Goal: Information Seeking & Learning: Learn about a topic

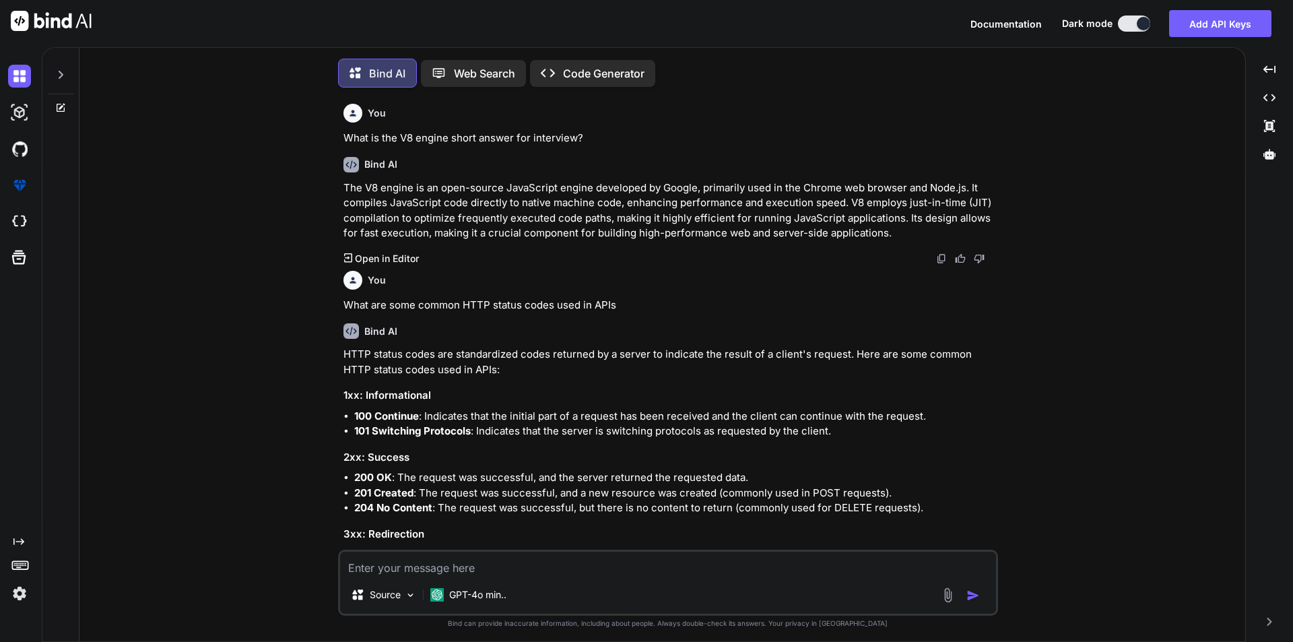
scroll to position [491, 0]
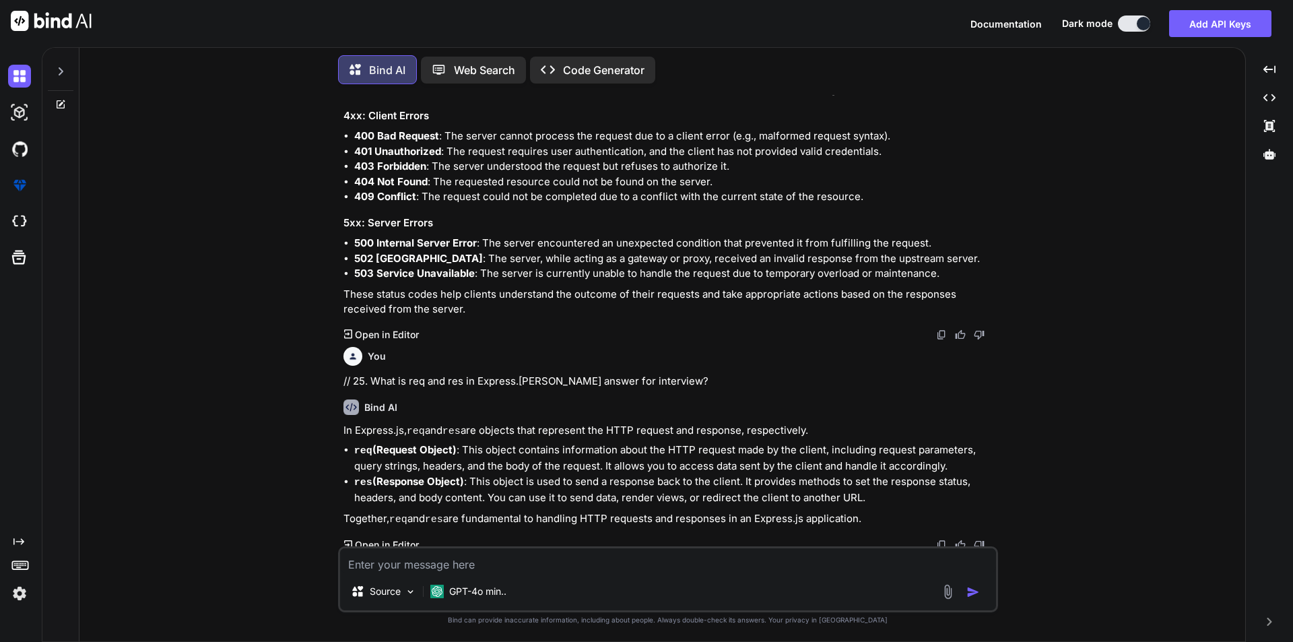
click at [444, 557] on textarea at bounding box center [668, 560] width 656 height 24
paste textarea "What is function currying short answer for interview"
type textarea "What is function currying short answer for interview"
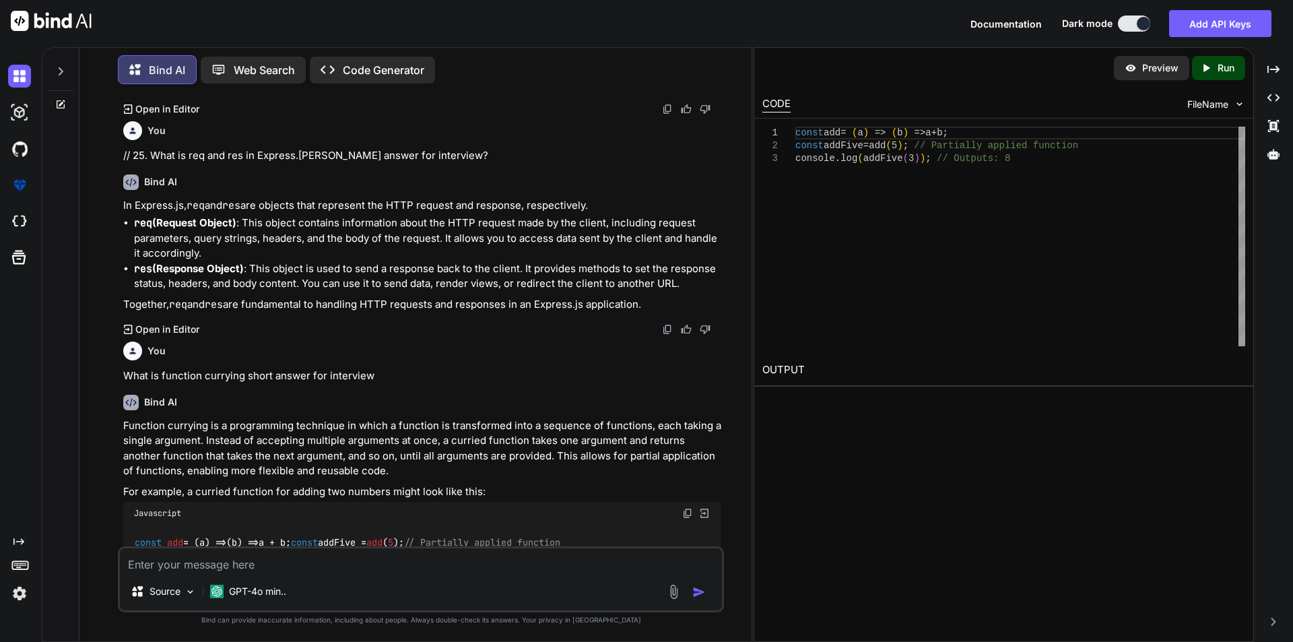
scroll to position [830, 0]
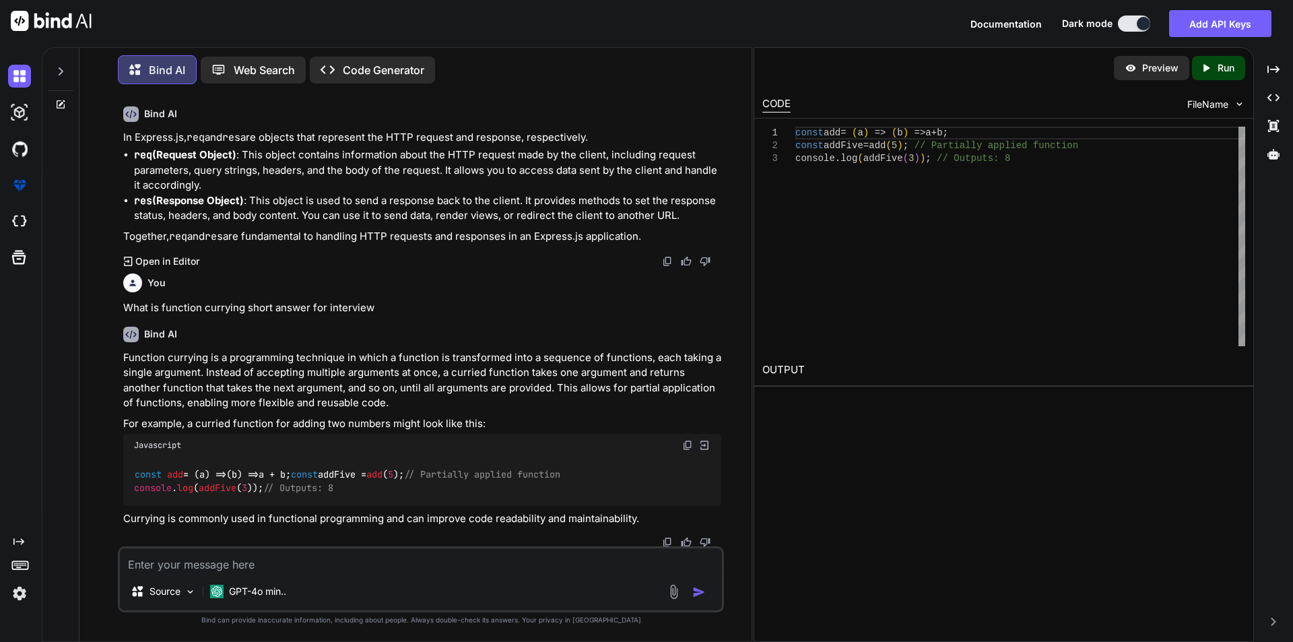
click at [686, 440] on img at bounding box center [687, 445] width 11 height 11
click at [670, 256] on img at bounding box center [667, 261] width 11 height 11
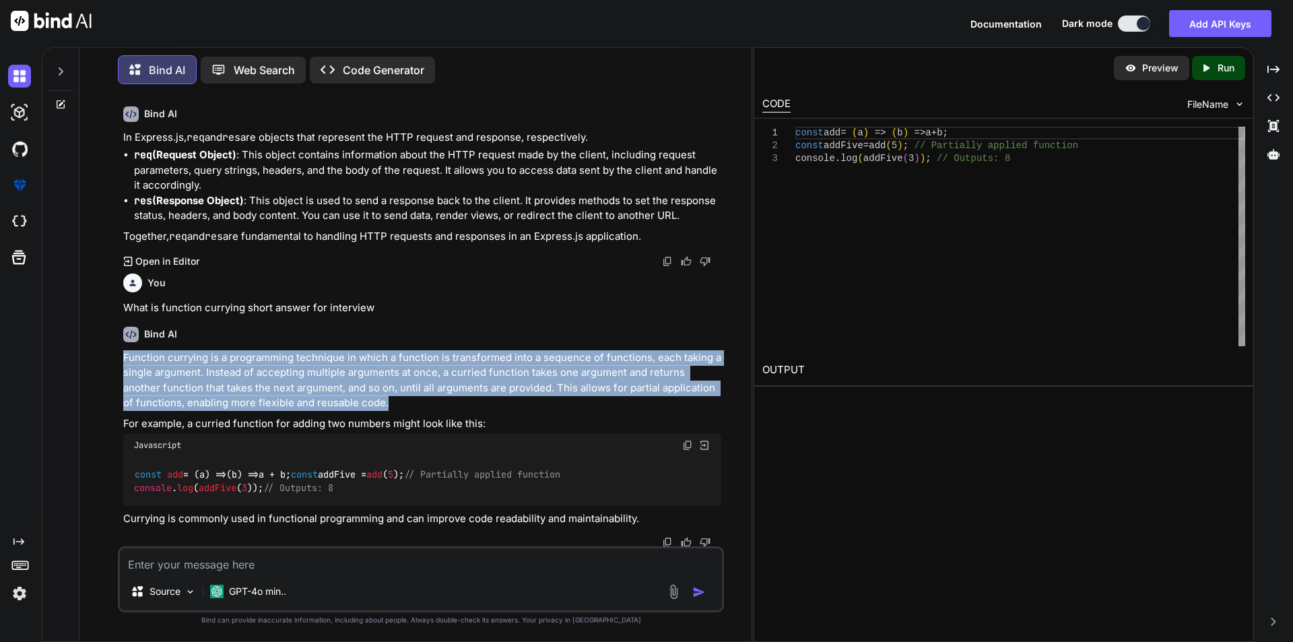
drag, startPoint x: 378, startPoint y: 389, endPoint x: 108, endPoint y: 343, distance: 273.9
click at [108, 343] on div "You What is the V8 engine short answer for interview? Bind AI The V8 engine is …" at bounding box center [420, 368] width 661 height 546
copy p "Function currying is a programming technique in which a function is transformed…"
click at [236, 359] on p "Function currying is a programming technique in which a function is transformed…" at bounding box center [422, 380] width 598 height 61
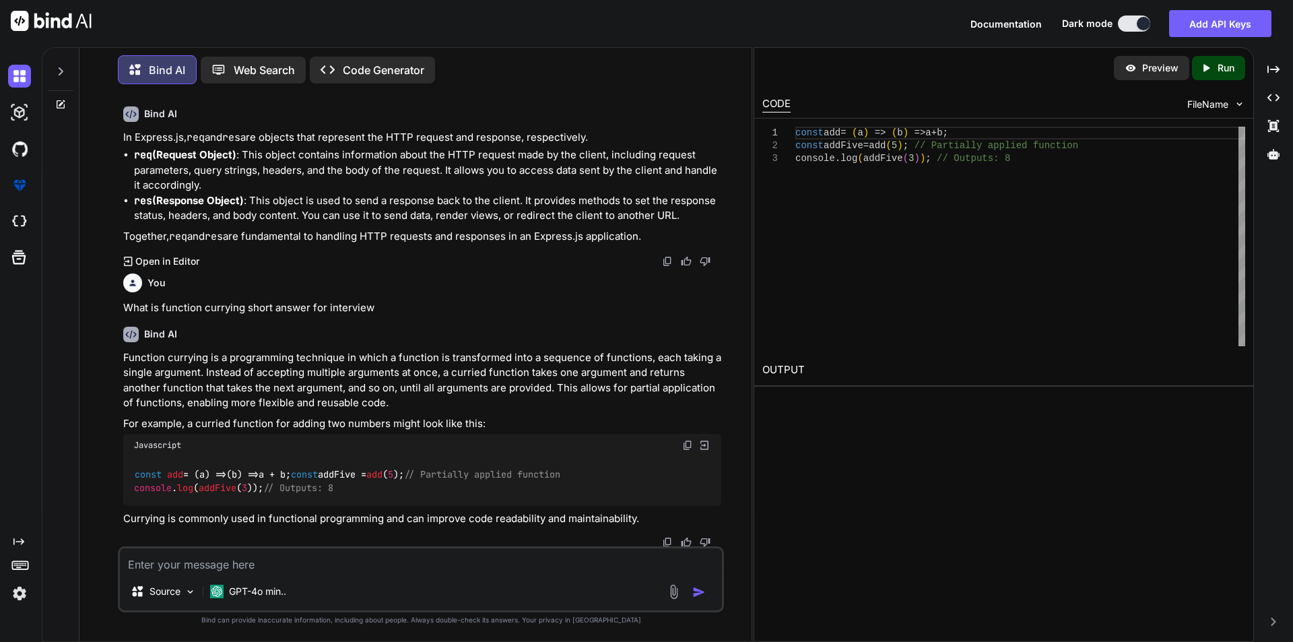
click at [236, 359] on p "Function currying is a programming technique in which a function is transformed…" at bounding box center [422, 380] width 598 height 61
